Goal: Navigation & Orientation: Find specific page/section

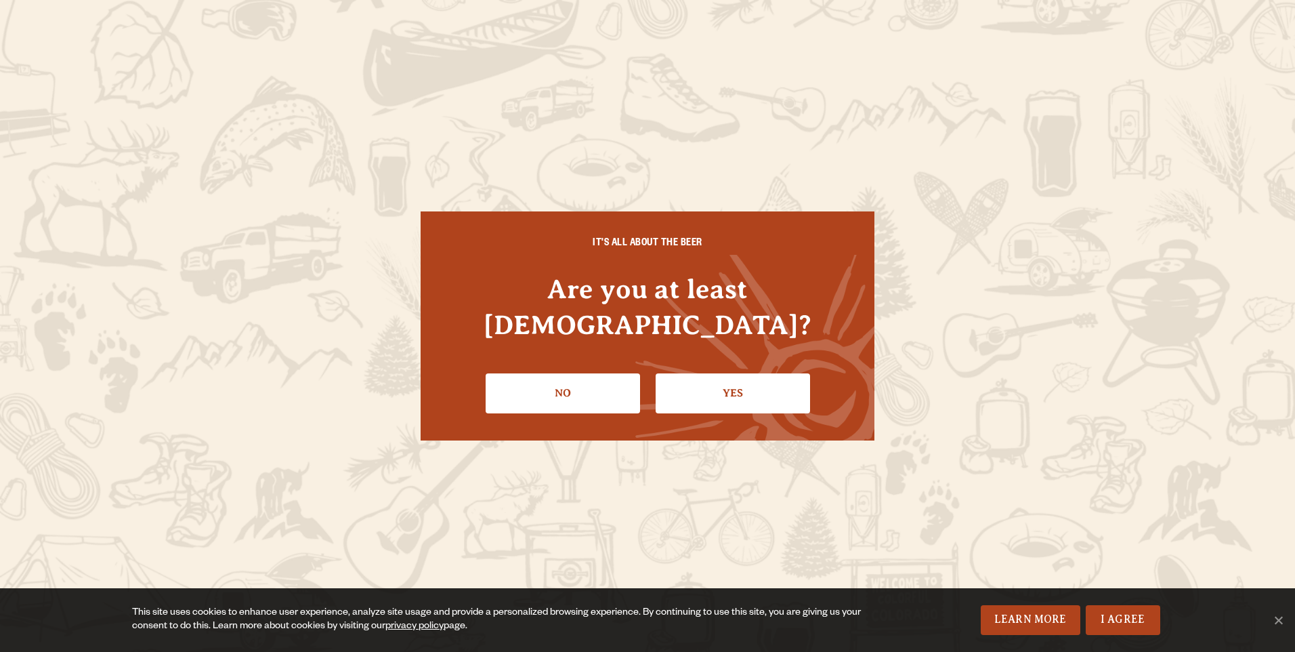
click at [734, 380] on link "Yes" at bounding box center [733, 392] width 154 height 39
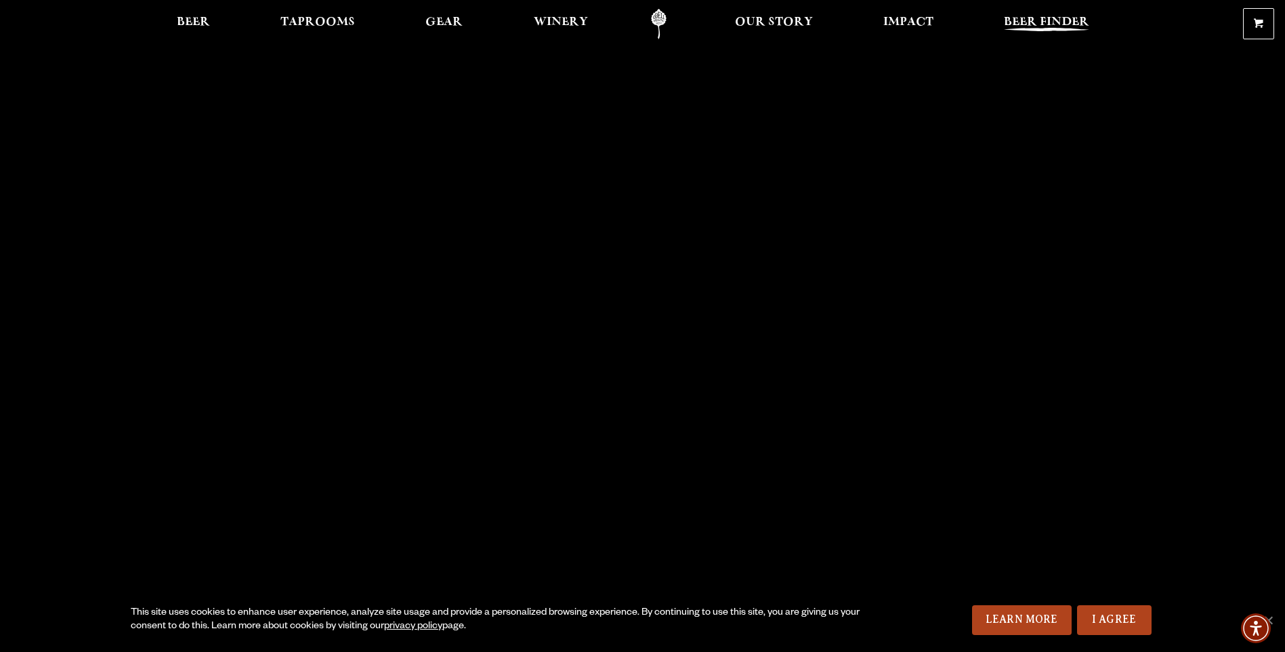
click at [1034, 26] on span "Beer Finder" at bounding box center [1046, 22] width 85 height 11
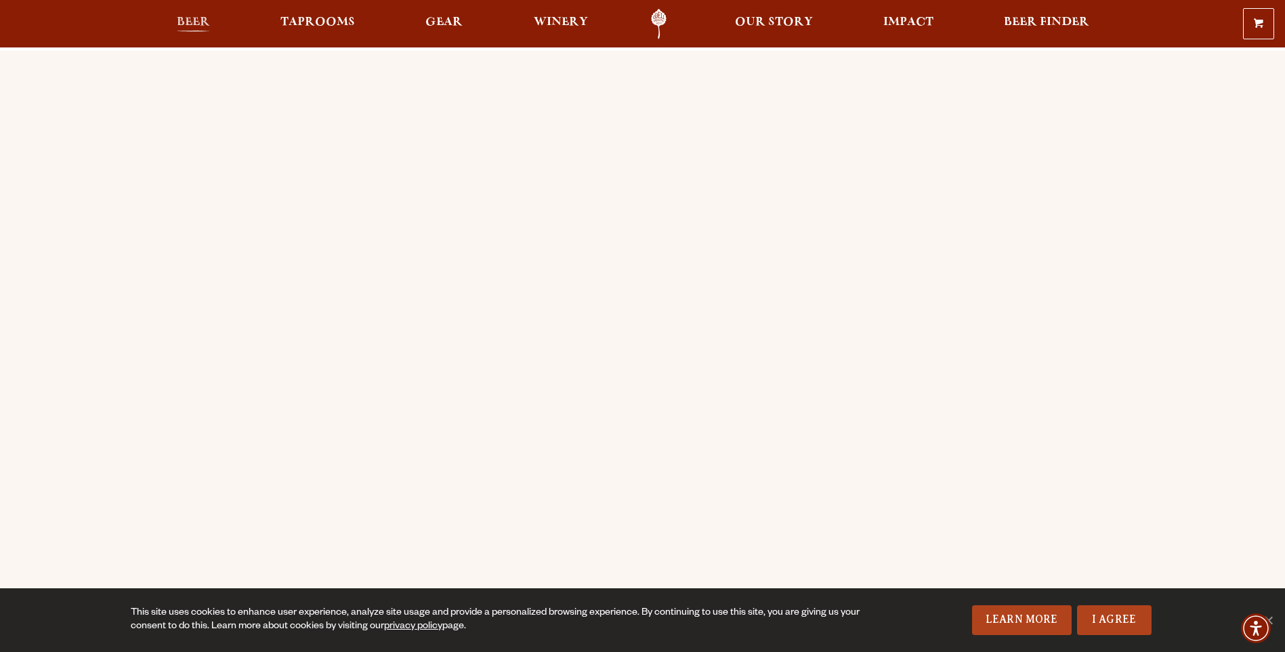
click at [198, 19] on span "Beer" at bounding box center [193, 22] width 33 height 11
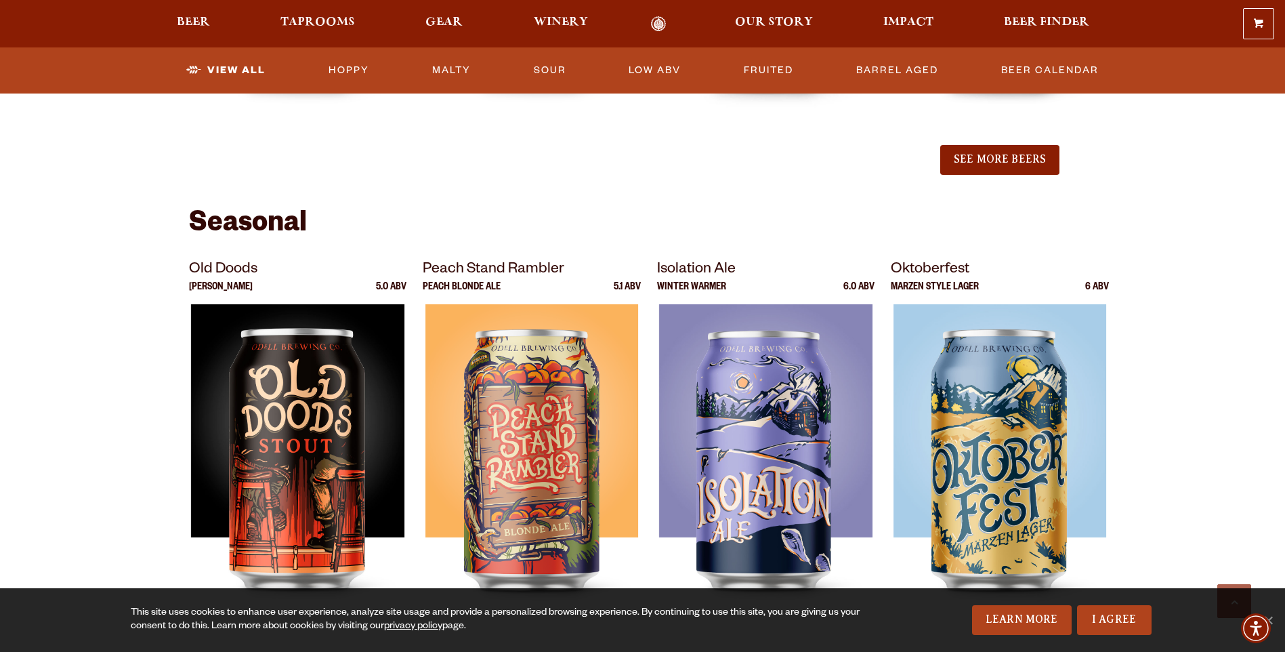
scroll to position [1761, 0]
